Goal: Task Accomplishment & Management: Manage account settings

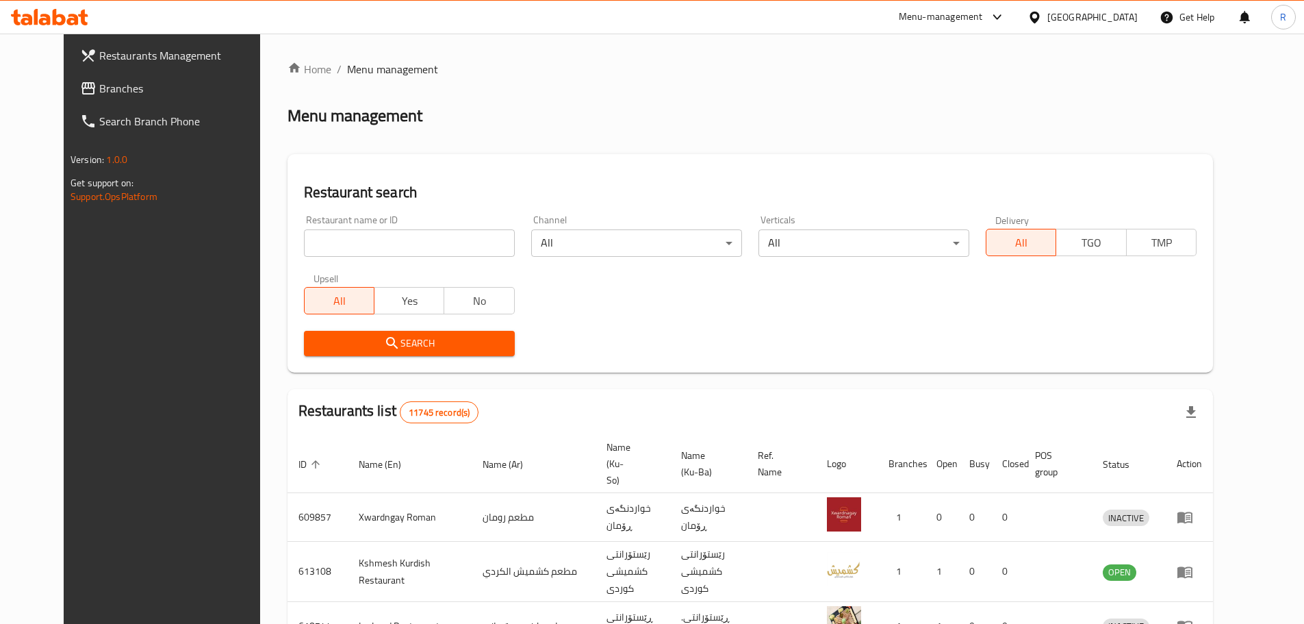
click at [411, 233] on input "search" at bounding box center [409, 242] width 211 height 27
type input "burger king"
click button "Search" at bounding box center [409, 343] width 211 height 25
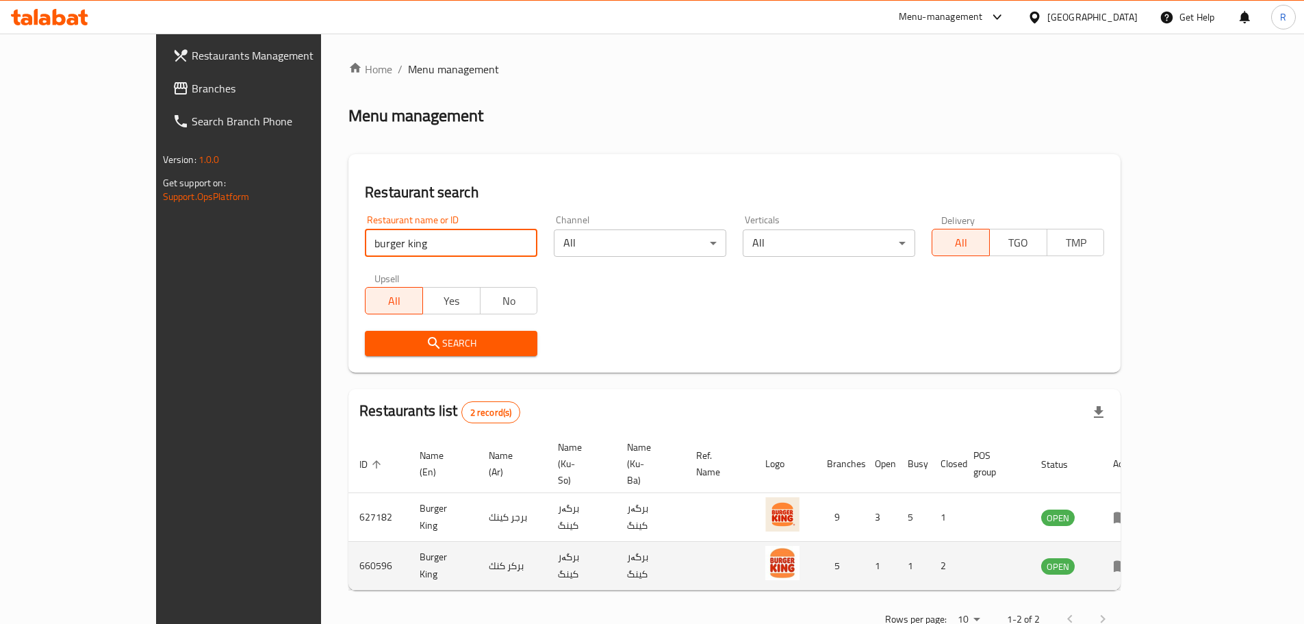
click at [1127, 563] on icon "enhanced table" at bounding box center [1124, 565] width 5 height 5
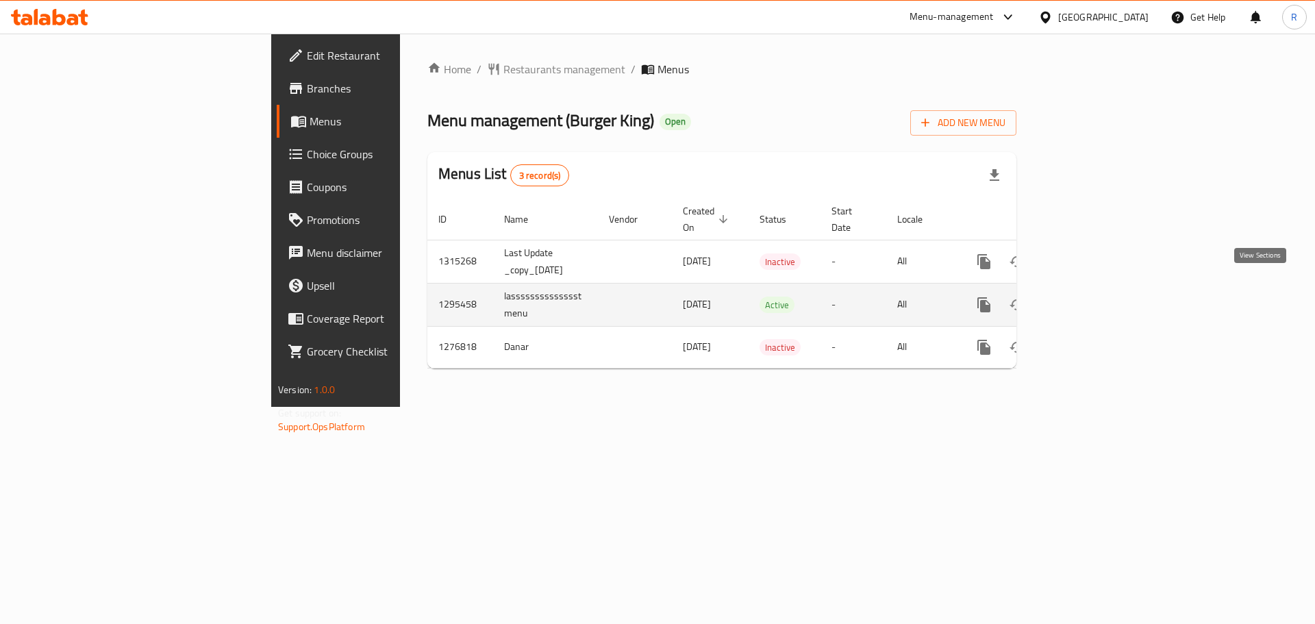
click at [1091, 296] on icon "enhanced table" at bounding box center [1082, 304] width 16 height 16
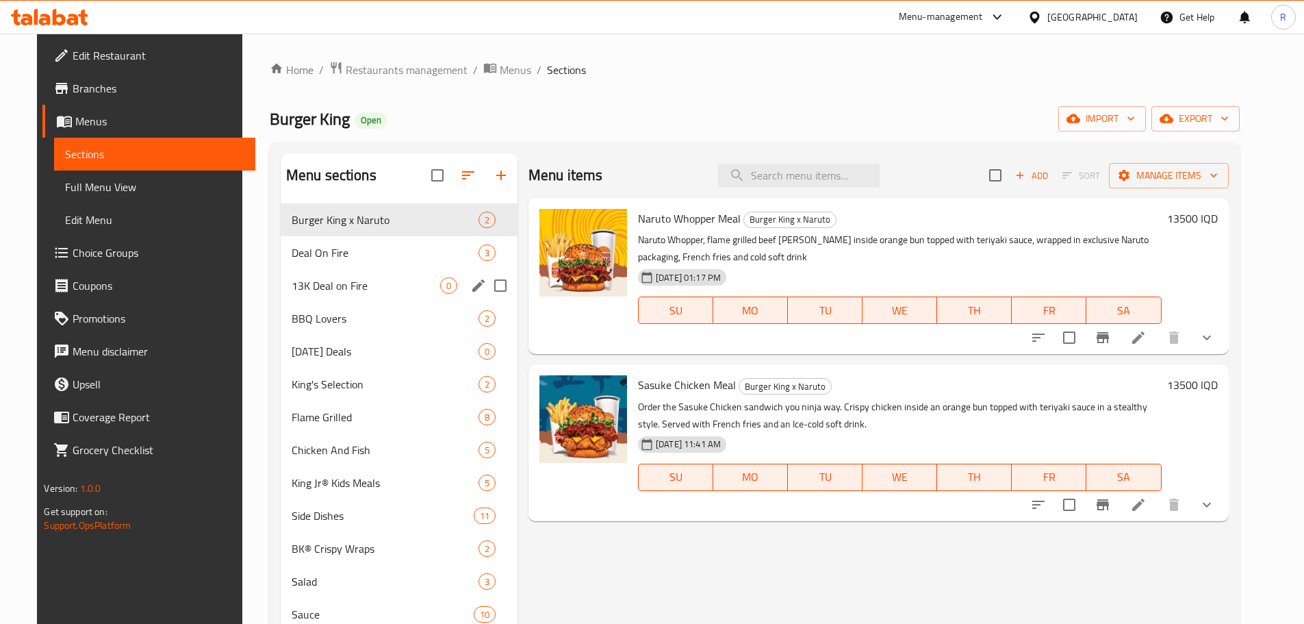
click at [288, 270] on div "13K Deal on Fire 0" at bounding box center [399, 285] width 237 height 33
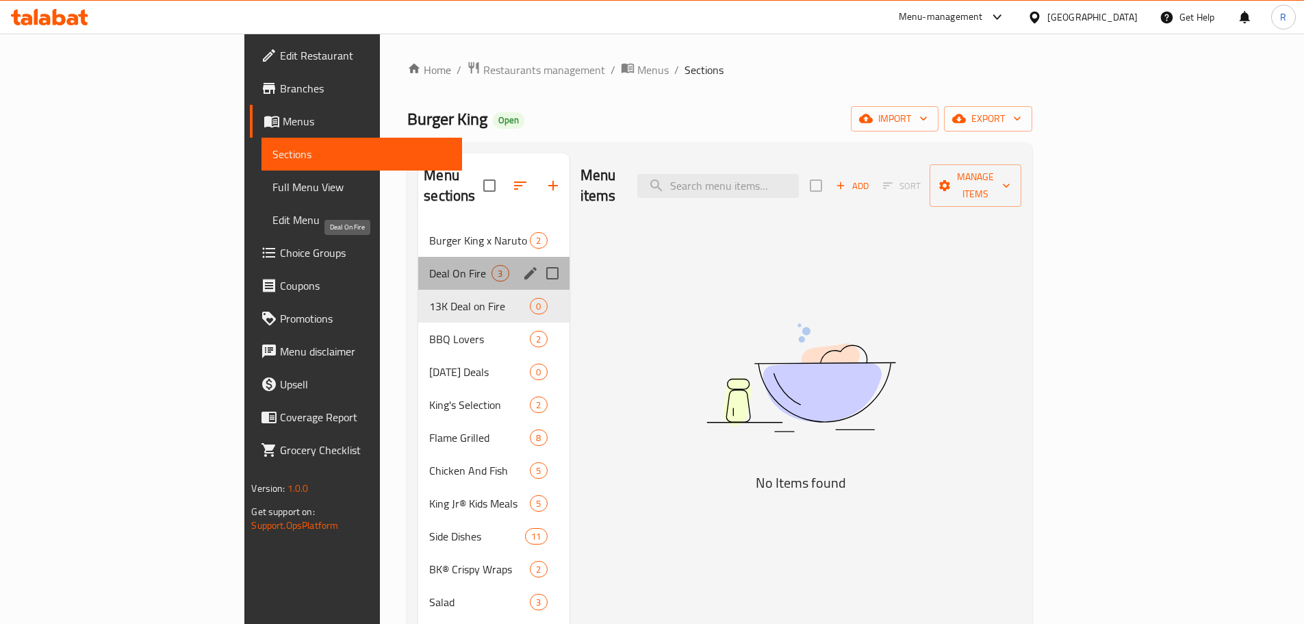
click at [429, 265] on span "Deal On Fire" at bounding box center [460, 273] width 62 height 16
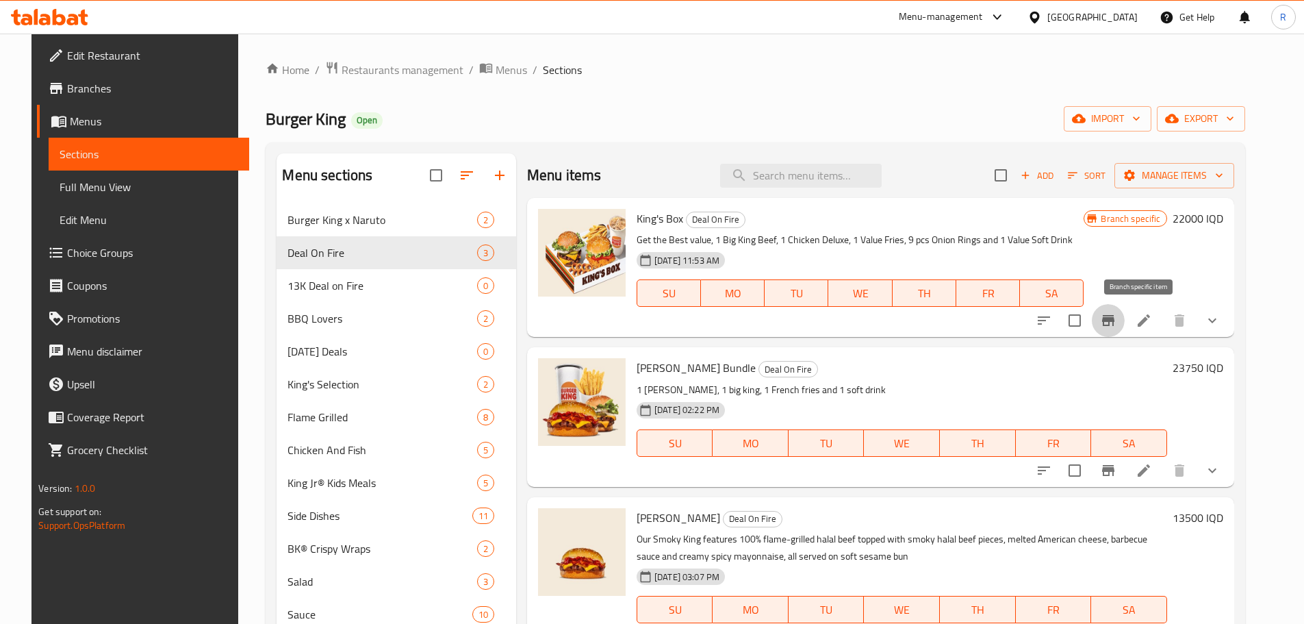
click at [1115, 321] on icon "Branch-specific-item" at bounding box center [1108, 320] width 12 height 11
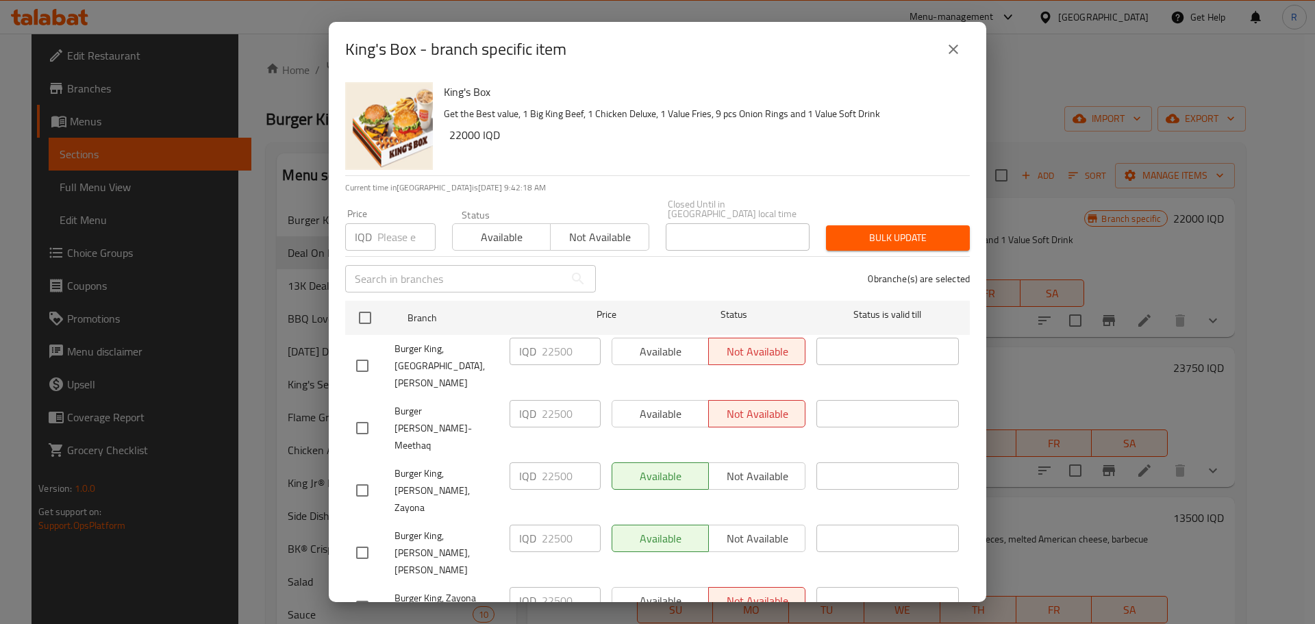
click at [643, 355] on div "Available Not available" at bounding box center [708, 351] width 194 height 27
click at [652, 365] on div "Available Not available" at bounding box center [708, 351] width 194 height 27
click at [363, 322] on input "checkbox" at bounding box center [365, 317] width 29 height 29
checkbox input "true"
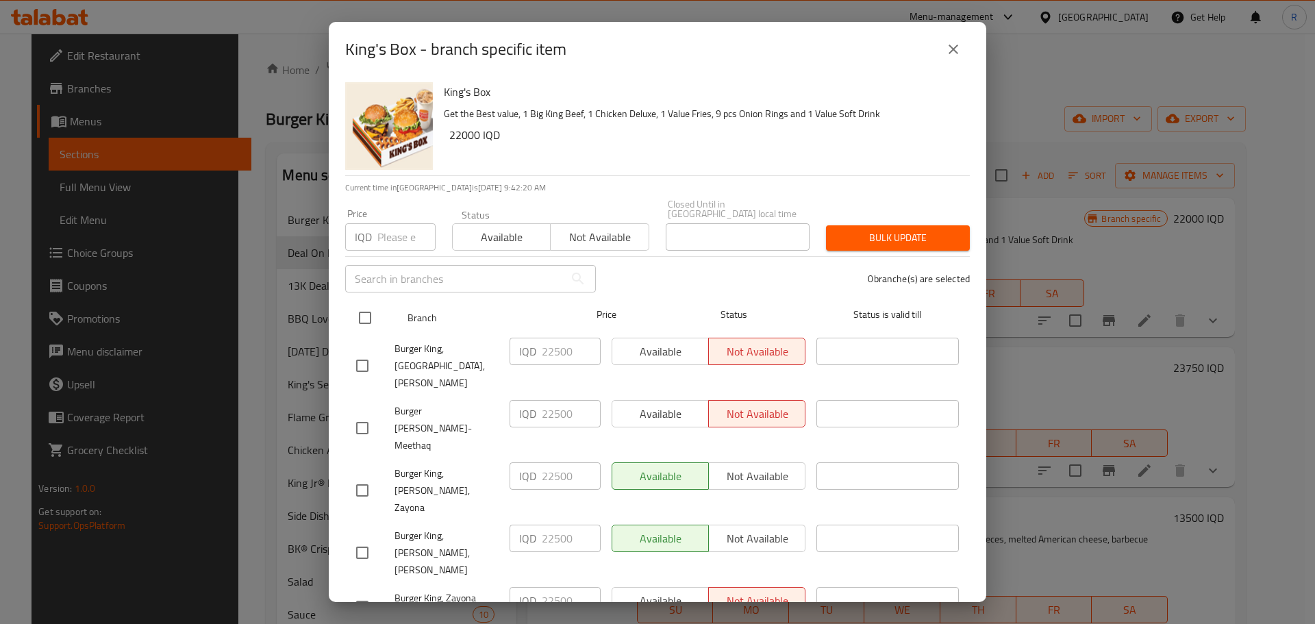
checkbox input "true"
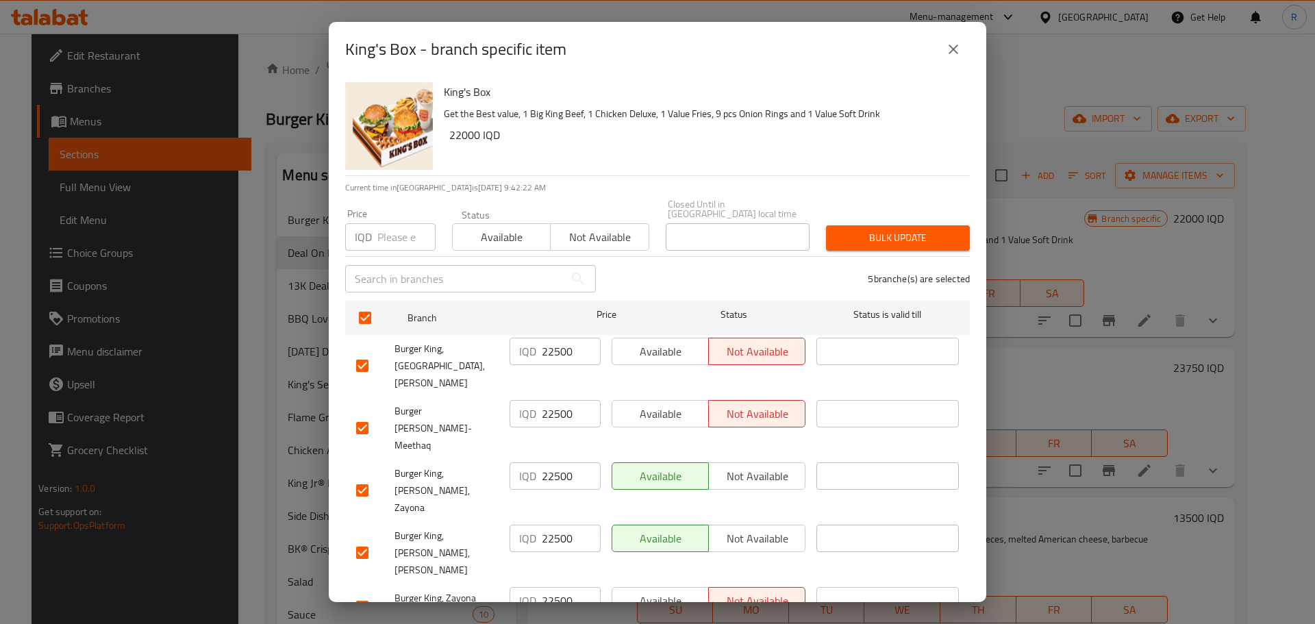
click at [661, 357] on span "Available" at bounding box center [661, 352] width 86 height 20
drag, startPoint x: 666, startPoint y: 401, endPoint x: 665, endPoint y: 408, distance: 6.9
click at [665, 404] on span "Available" at bounding box center [661, 414] width 86 height 20
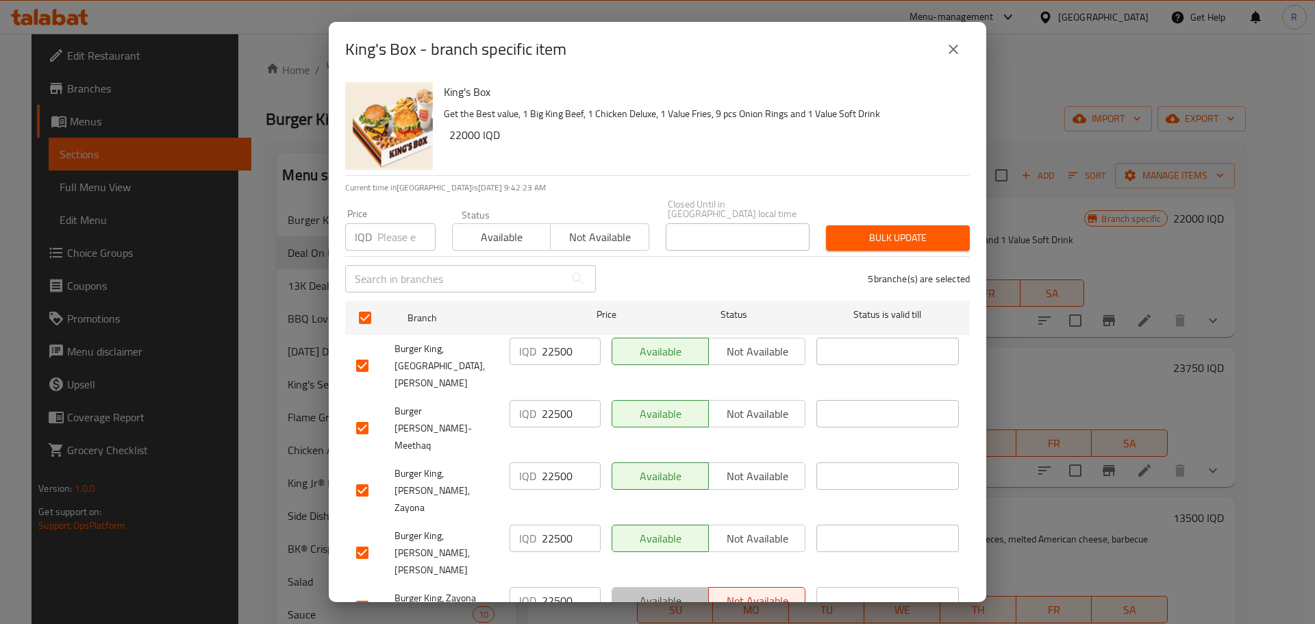
click at [666, 591] on span "Available" at bounding box center [661, 601] width 86 height 20
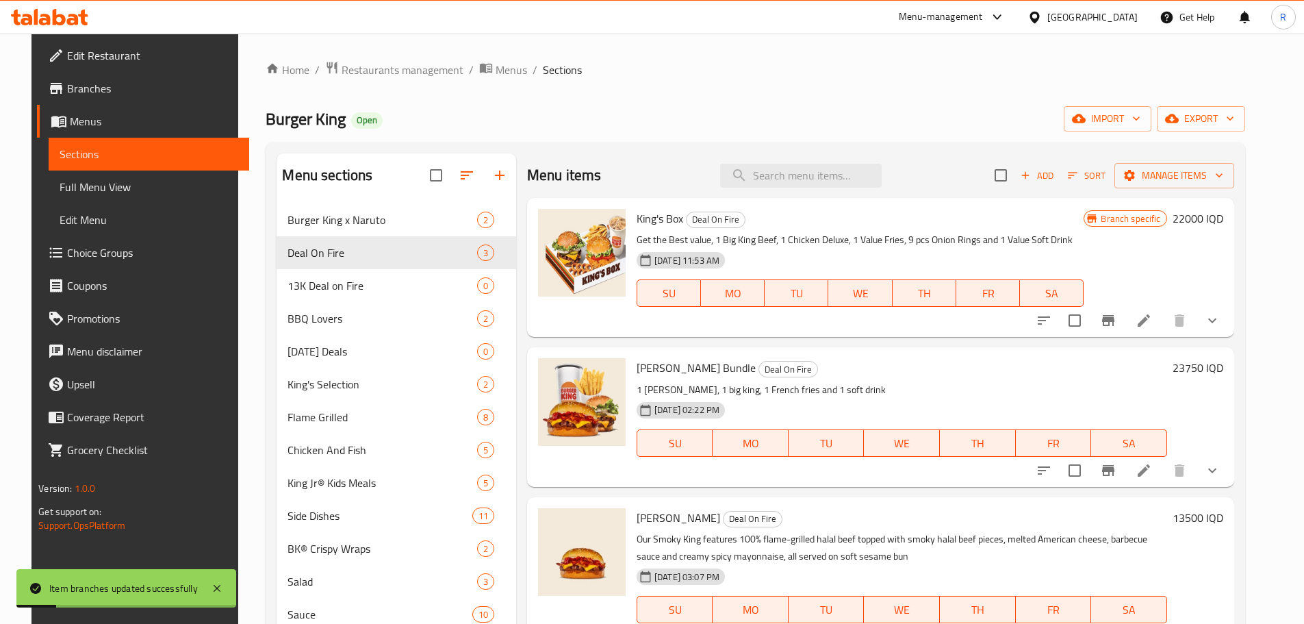
click at [1272, 417] on div "Home / Restaurants management / Menus / Sections Burger King Open import export…" at bounding box center [755, 425] width 1034 height 782
